Goal: Information Seeking & Learning: Check status

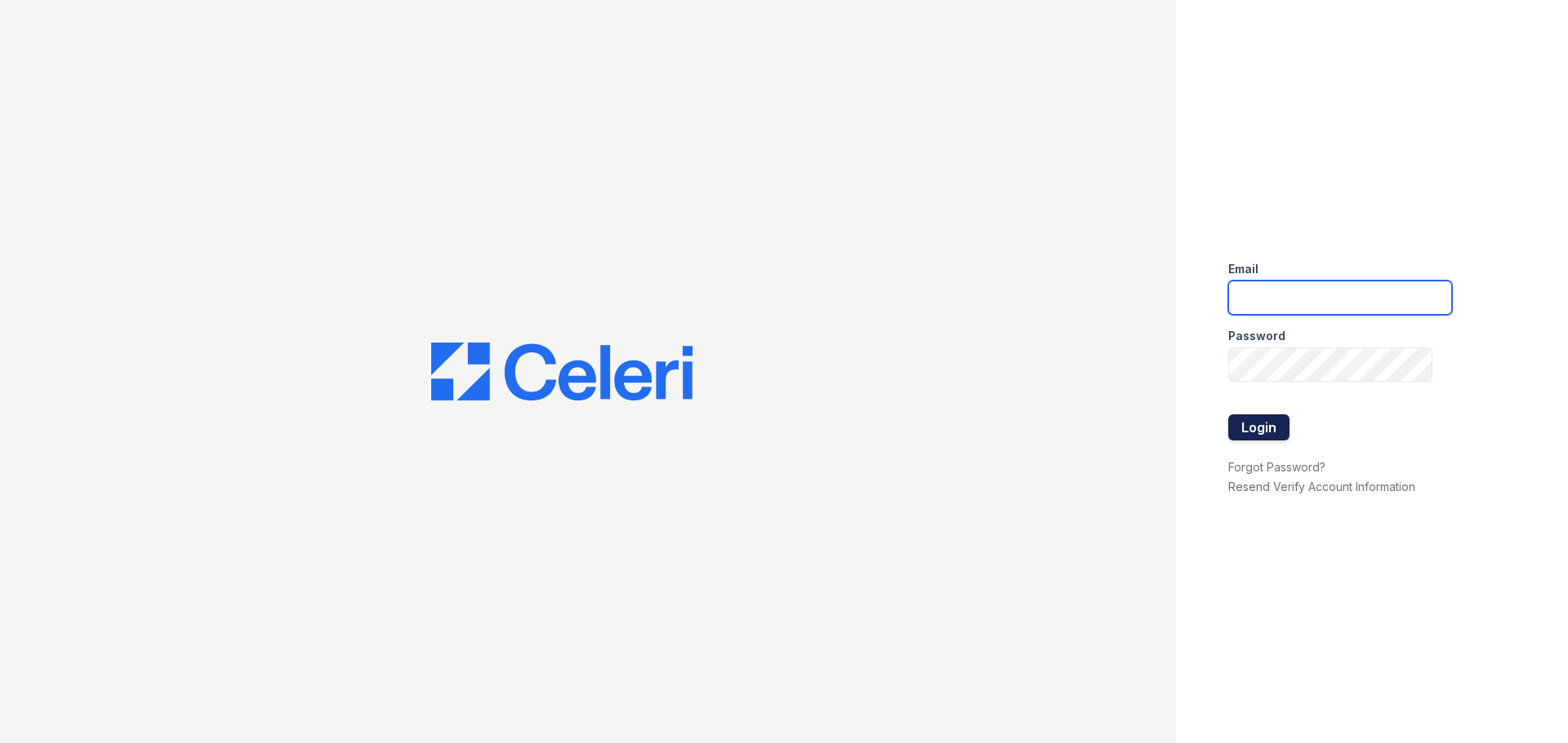
type input "[EMAIL_ADDRESS][DOMAIN_NAME]"
click at [1265, 432] on button "Login" at bounding box center [1258, 427] width 61 height 26
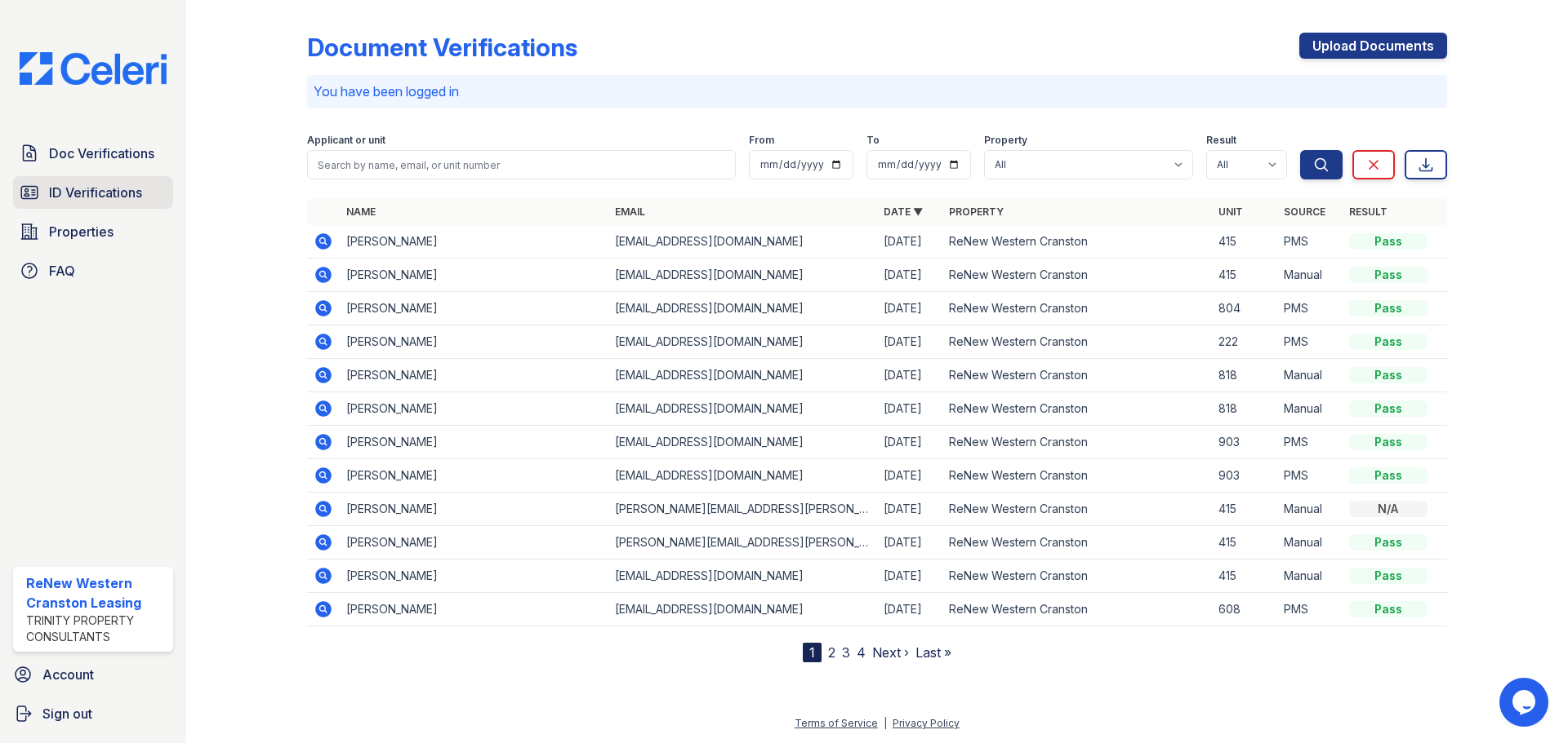
click at [105, 190] on span "ID Verifications" at bounding box center [95, 192] width 93 height 20
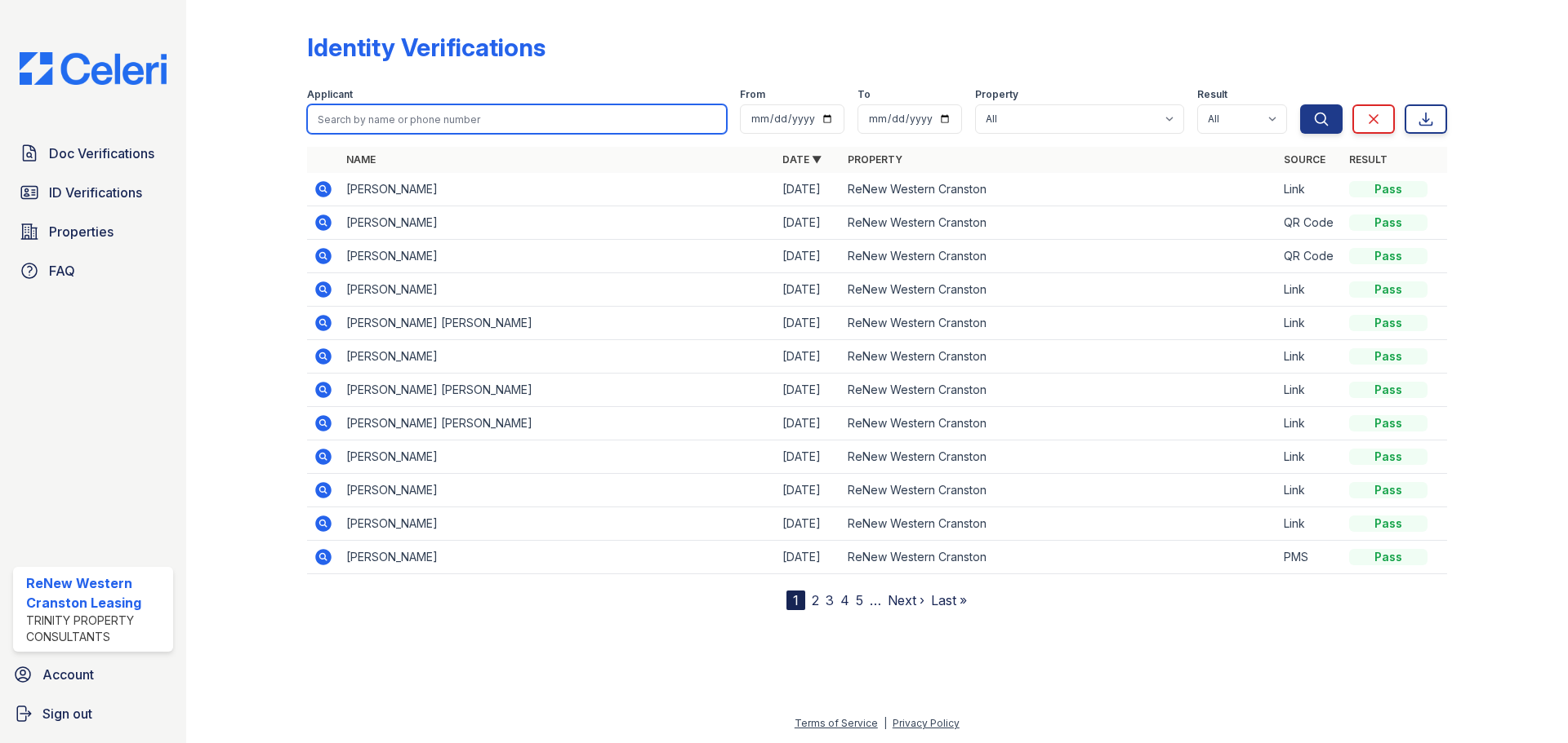
click at [523, 120] on input "search" at bounding box center [517, 119] width 419 height 30
type input "[PERSON_NAME]"
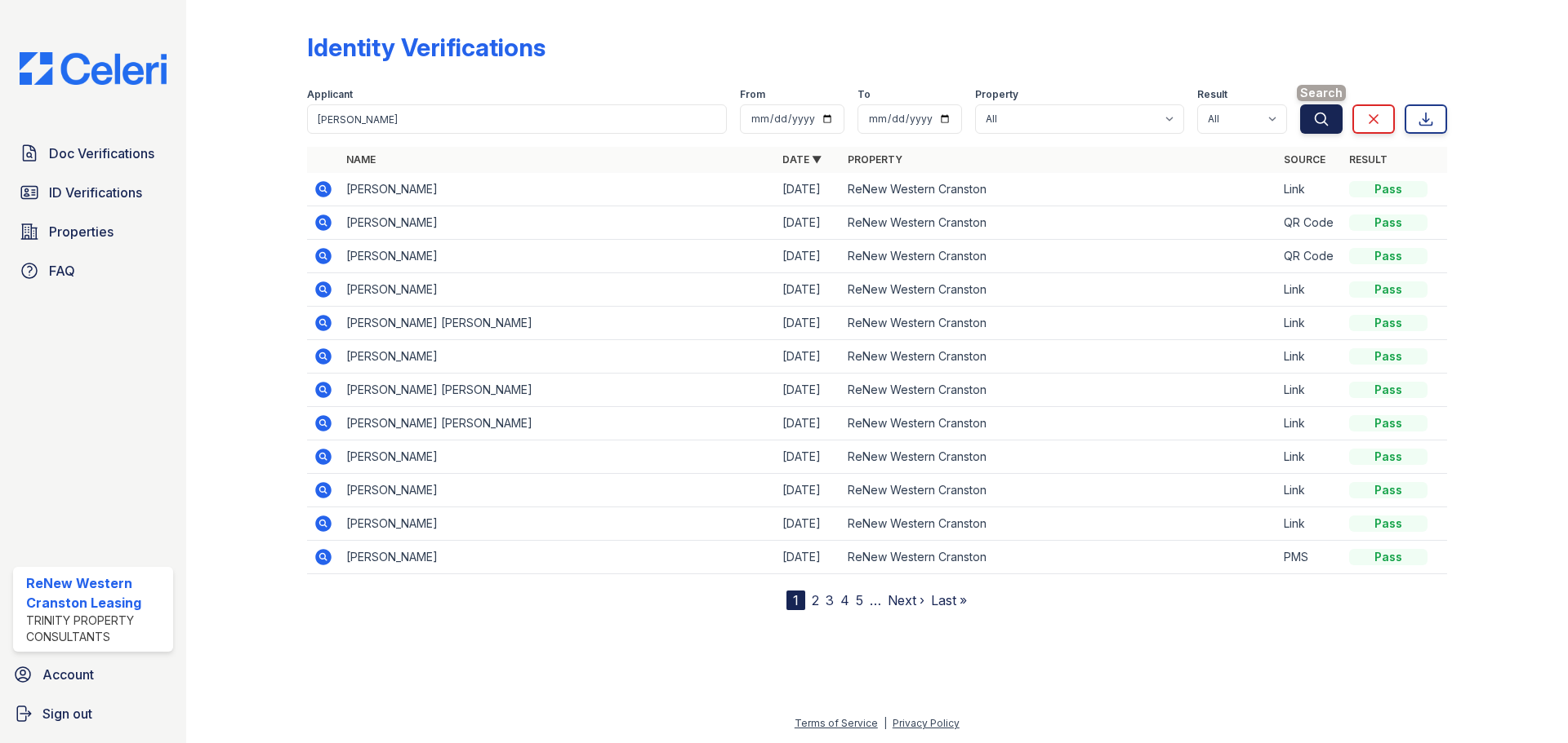
click at [1331, 125] on button "Search" at bounding box center [1321, 119] width 43 height 30
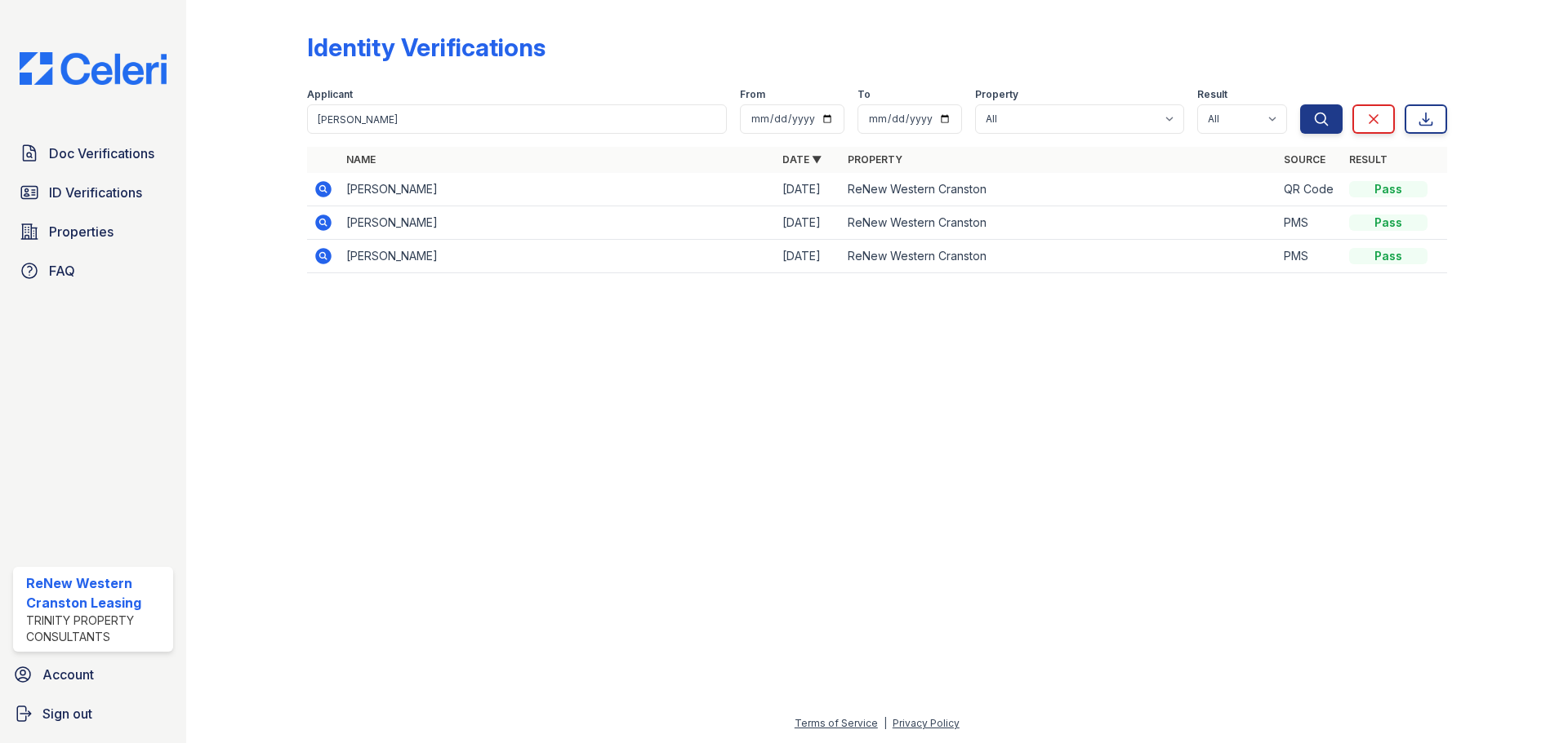
click at [382, 96] on div "Applicant" at bounding box center [517, 96] width 419 height 16
click at [377, 116] on input "[PERSON_NAME]" at bounding box center [517, 119] width 419 height 30
type input "j"
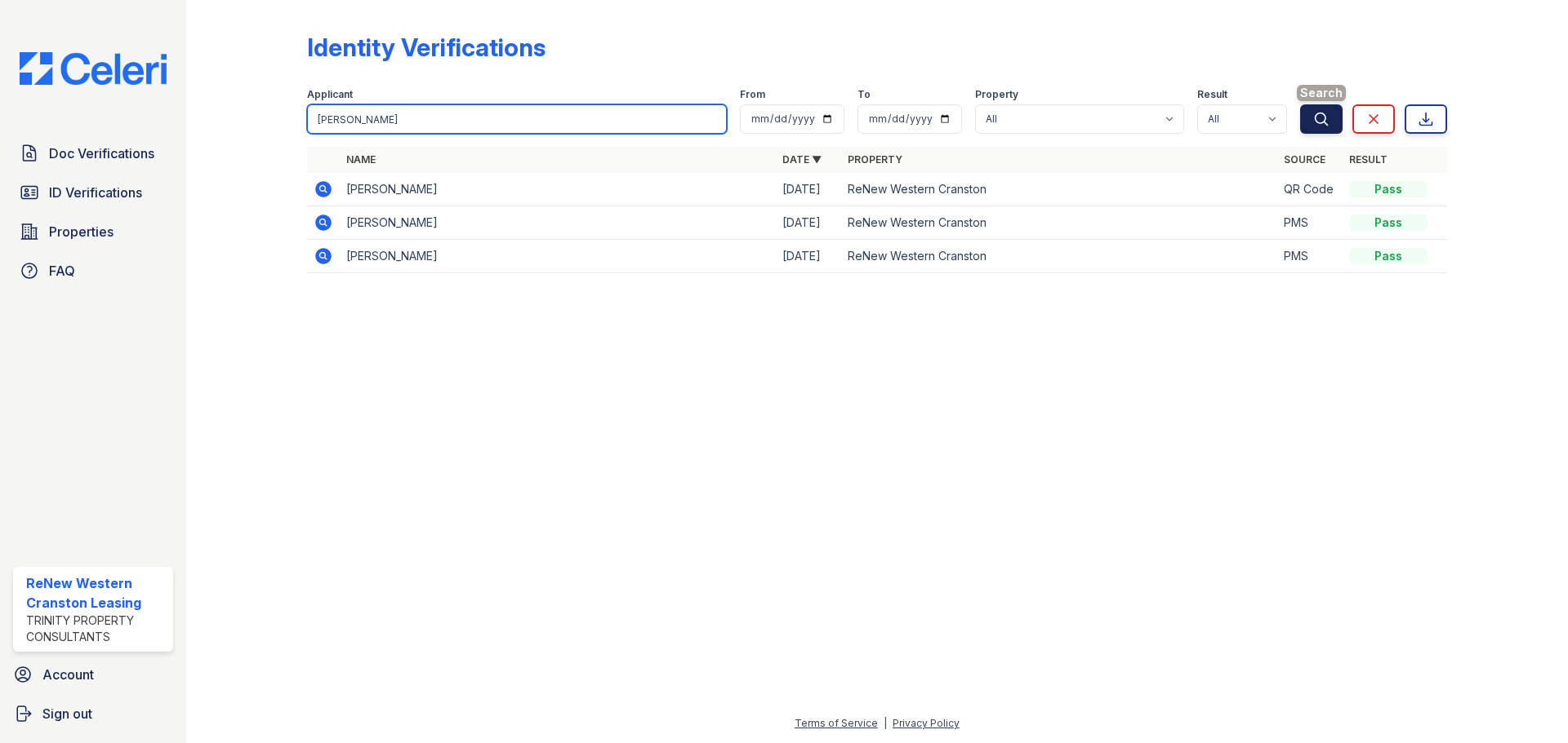
type input "[PERSON_NAME]"
click at [1312, 125] on button "Search" at bounding box center [1321, 119] width 43 height 30
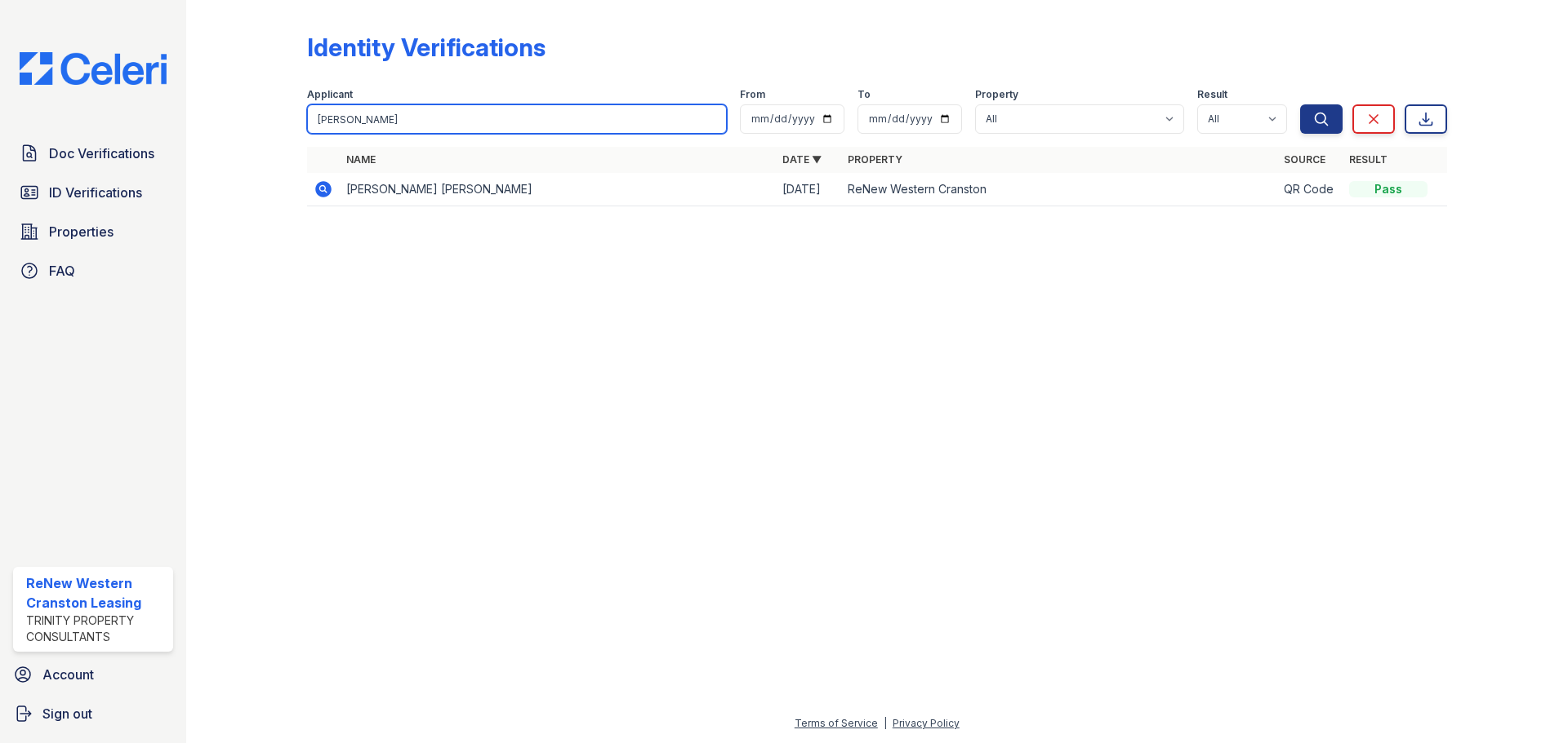
click at [447, 125] on input "[PERSON_NAME]" at bounding box center [517, 119] width 419 height 30
type input "r"
type input "[PERSON_NAME]"
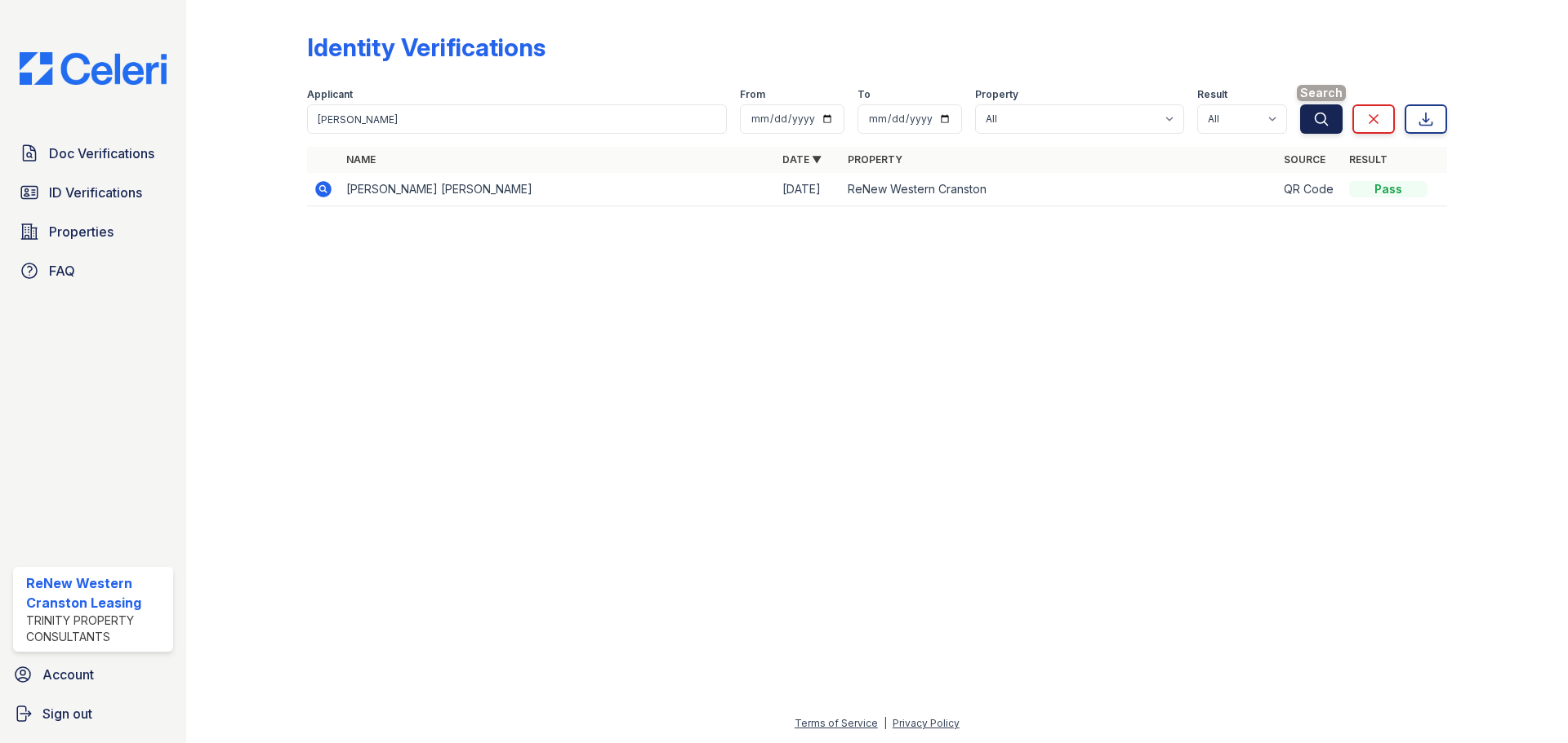
click at [1313, 119] on icon "submit" at bounding box center [1320, 118] width 16 height 16
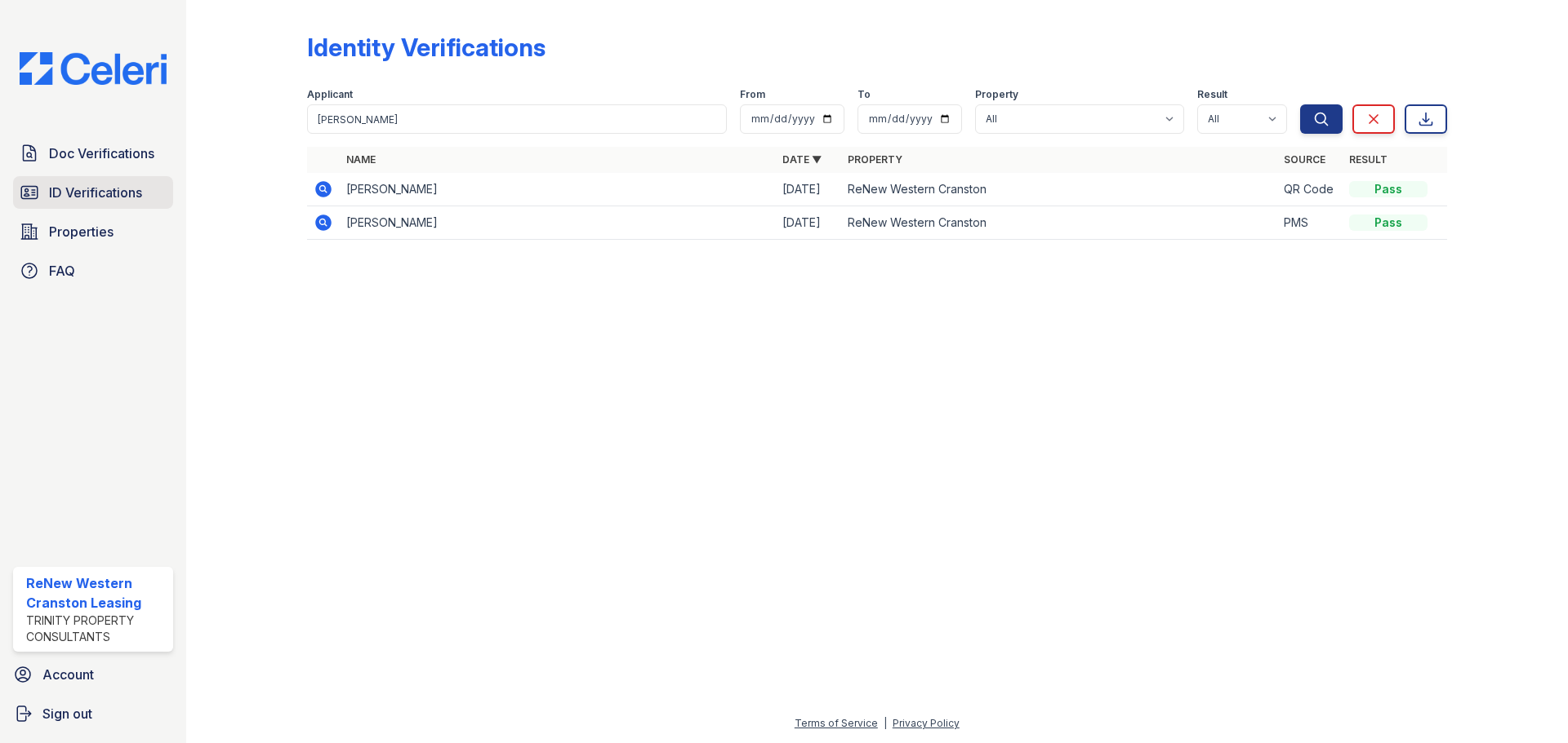
click at [103, 191] on span "ID Verifications" at bounding box center [95, 192] width 93 height 20
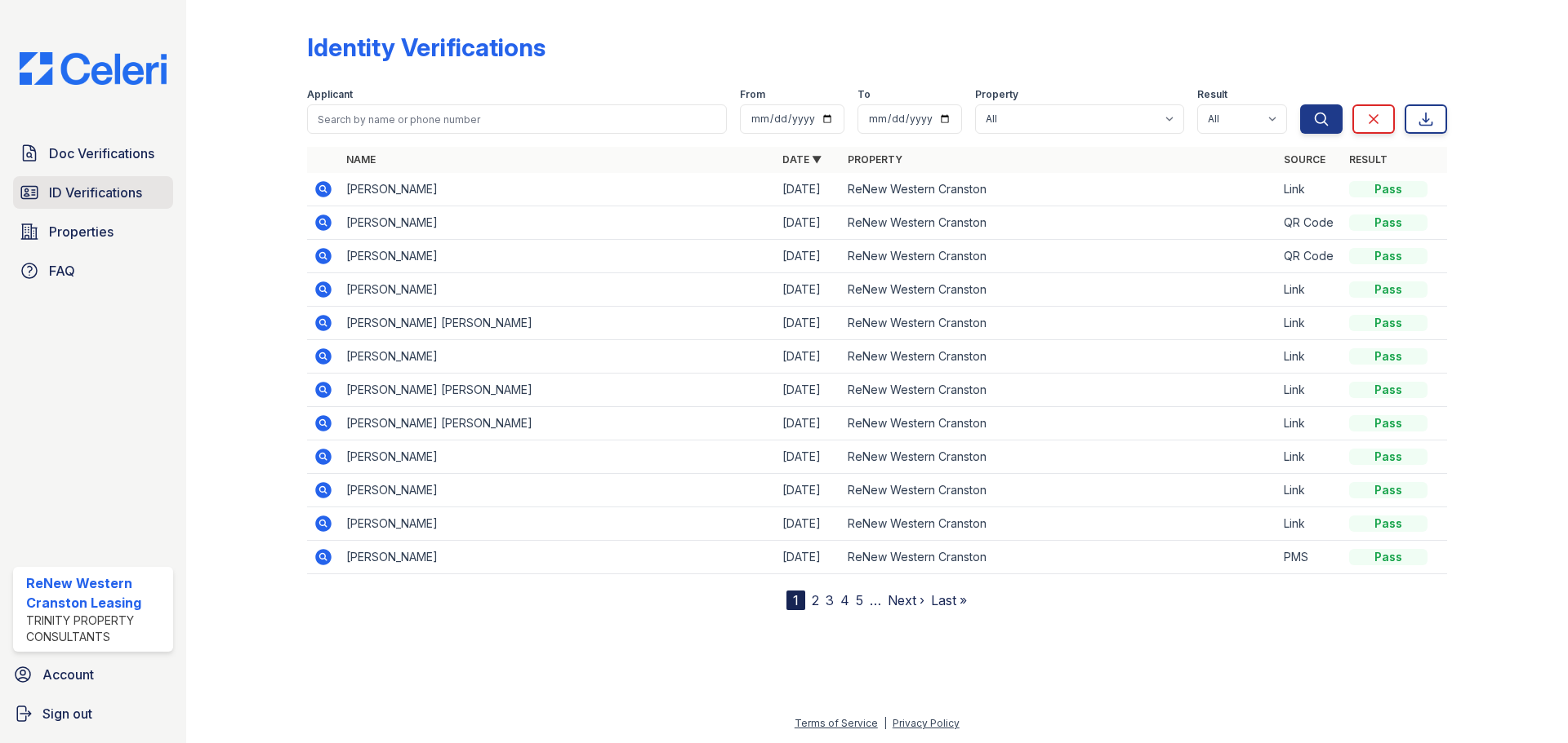
click at [75, 188] on span "ID Verifications" at bounding box center [95, 192] width 93 height 20
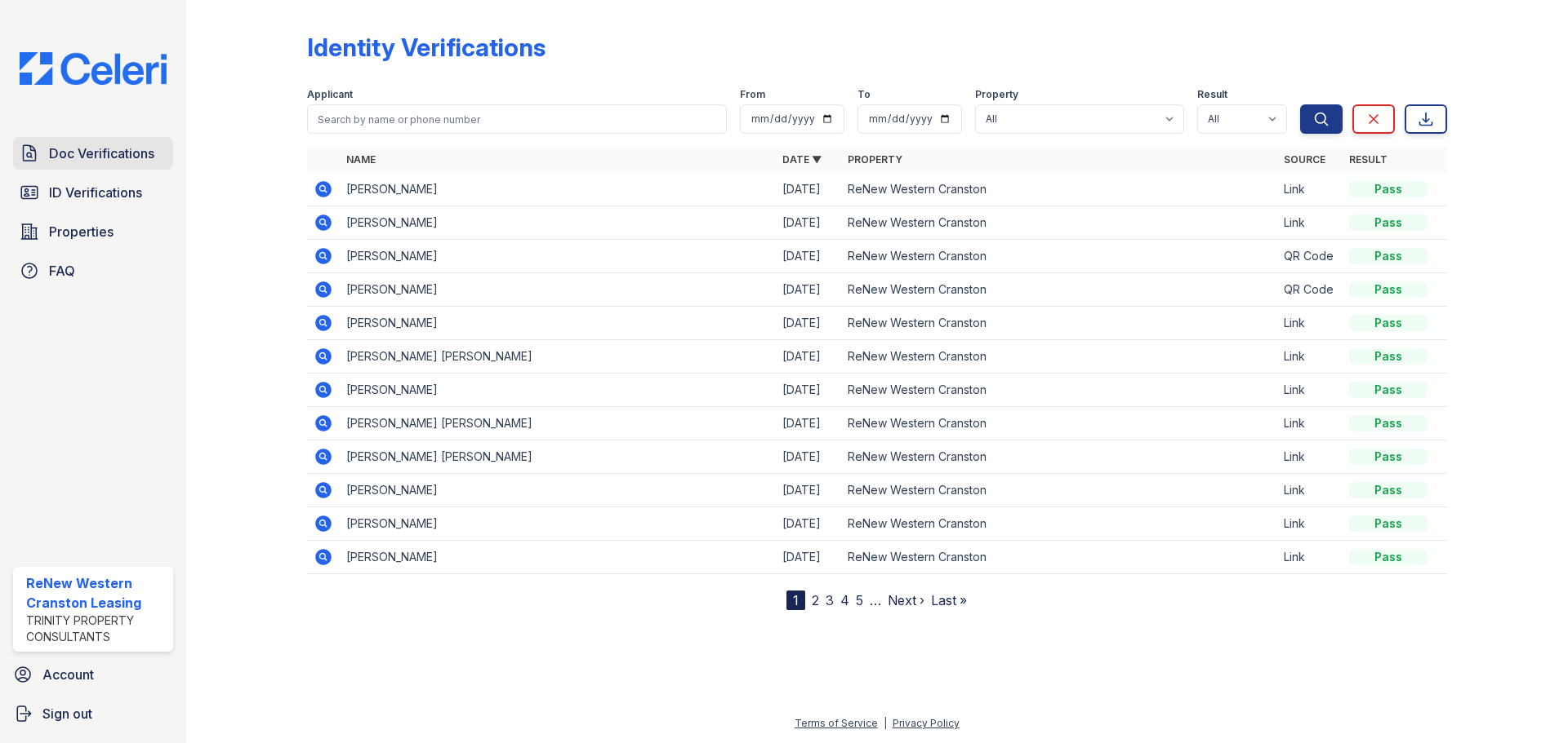
click at [119, 140] on link "Doc Verifications" at bounding box center [93, 153] width 160 height 32
